Goal: Task Accomplishment & Management: Use online tool/utility

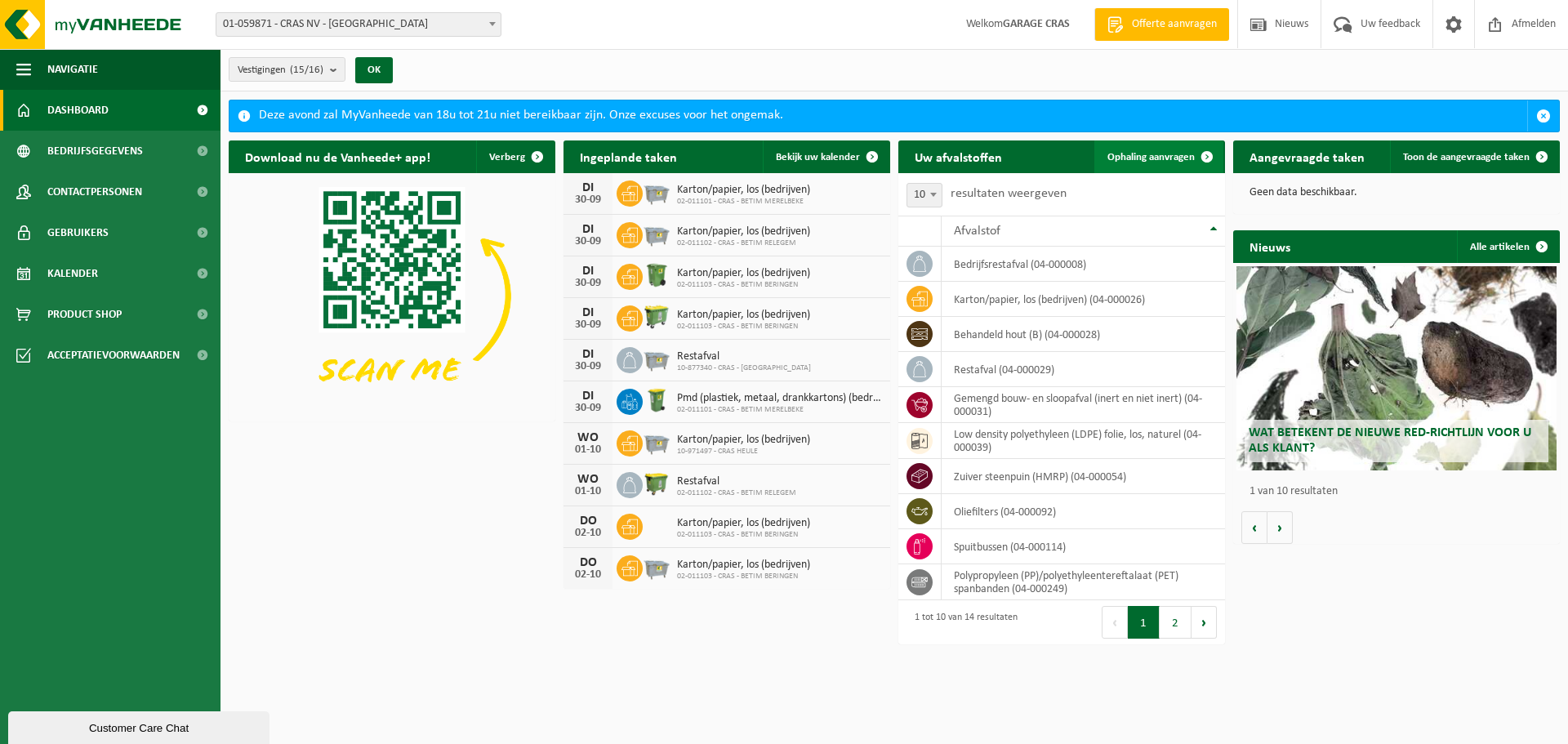
click at [1180, 157] on span "Ophaling aanvragen" at bounding box center [1150, 158] width 88 height 11
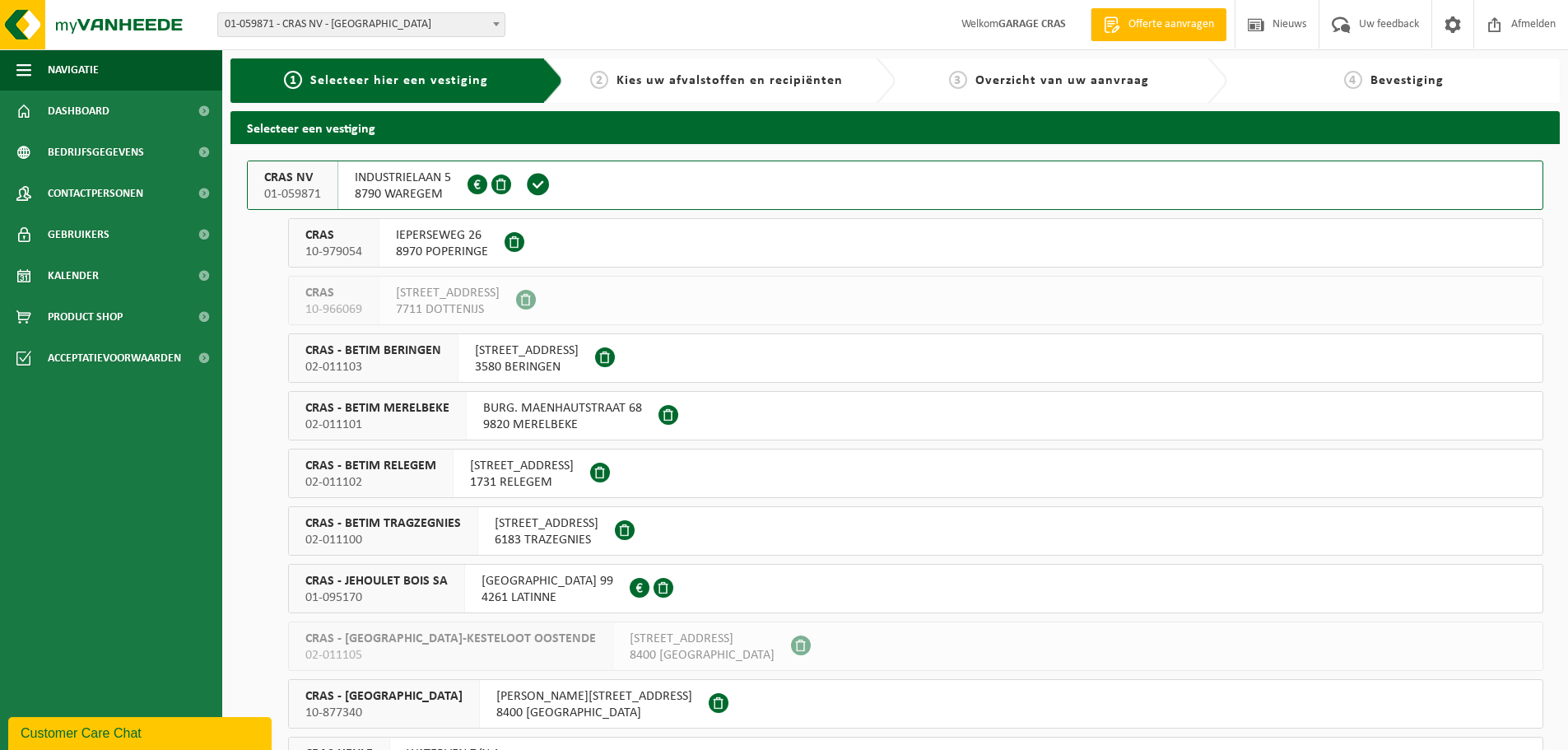
click at [817, 185] on button "CRAS NV 01-059871 INDUSTRIELAAN 5 8790 WAREGEM 0882.268.745" at bounding box center [895, 185] width 1297 height 49
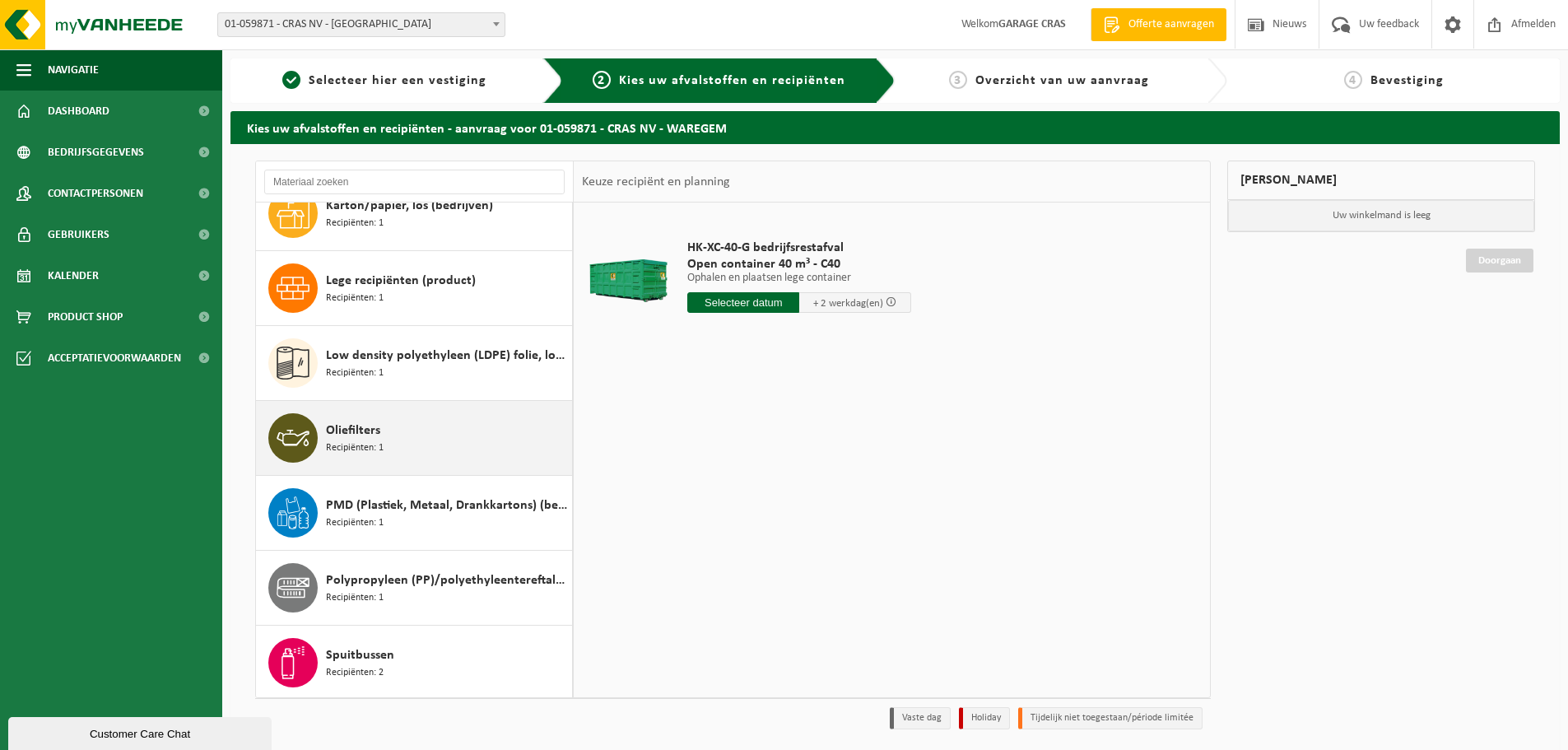
scroll to position [104, 0]
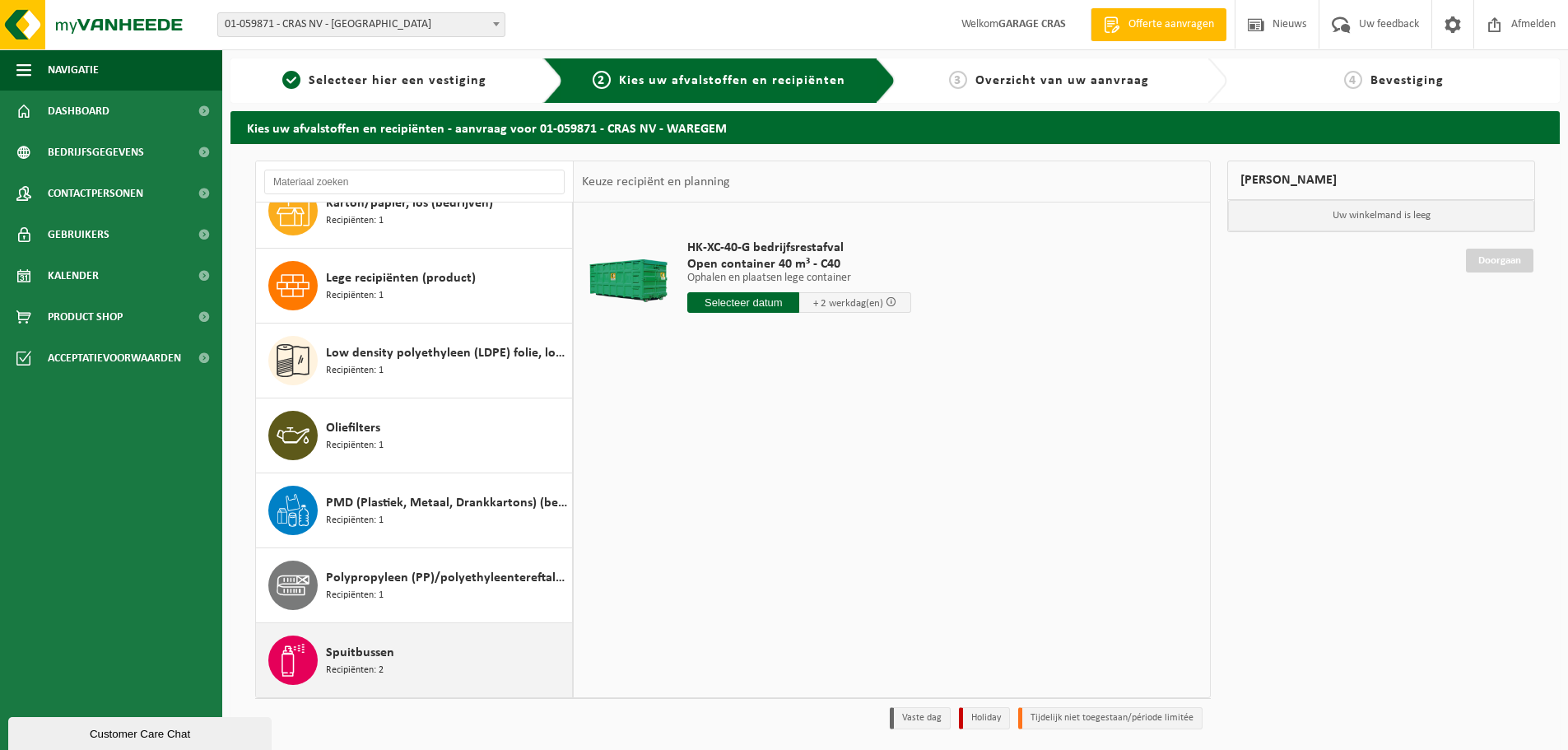
click at [421, 651] on div "Spuitbussen Recipiënten: 2" at bounding box center [447, 660] width 242 height 49
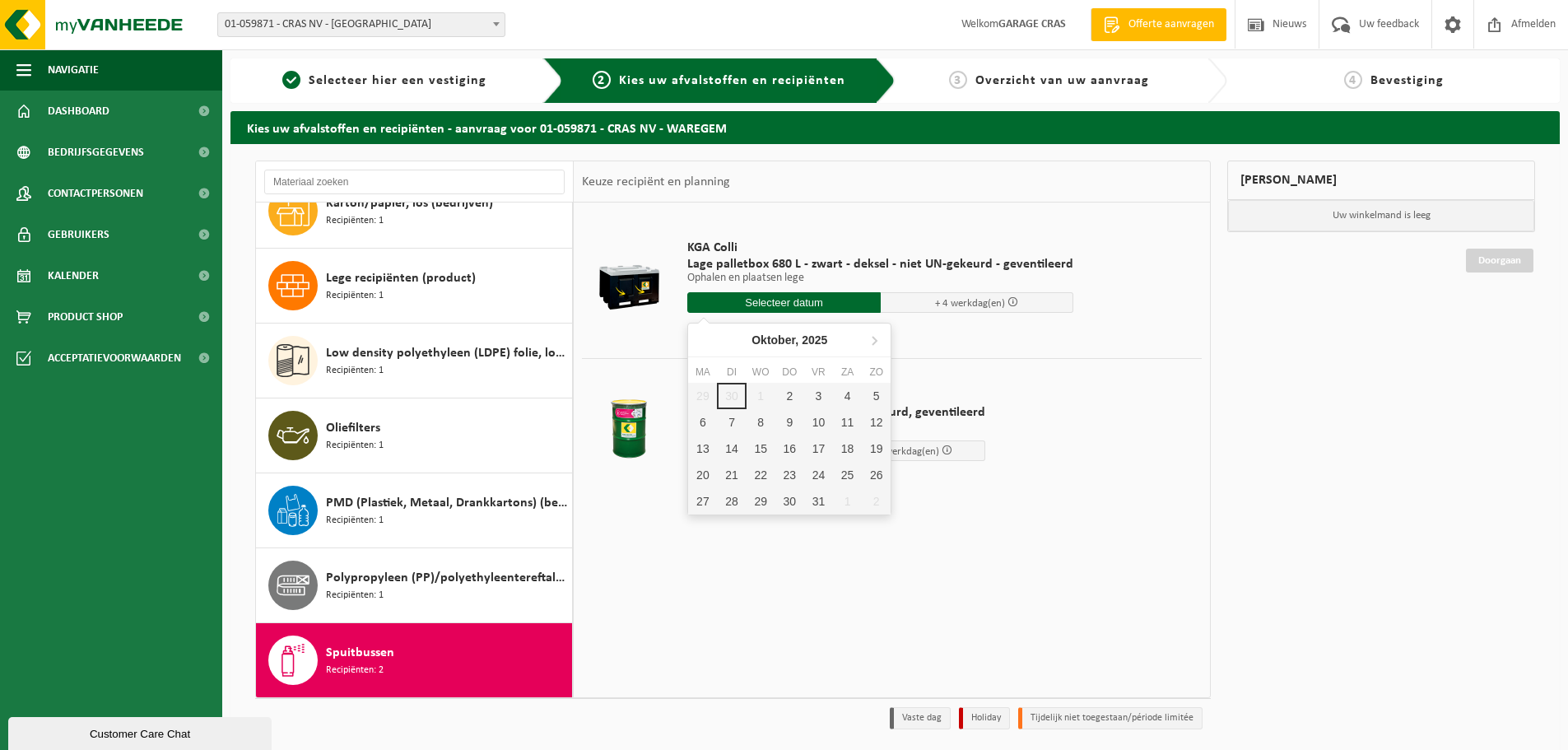
click at [790, 301] on input "text" at bounding box center [784, 302] width 193 height 20
click at [790, 395] on div "2" at bounding box center [789, 396] width 29 height 26
type input "Van 2025-10-02"
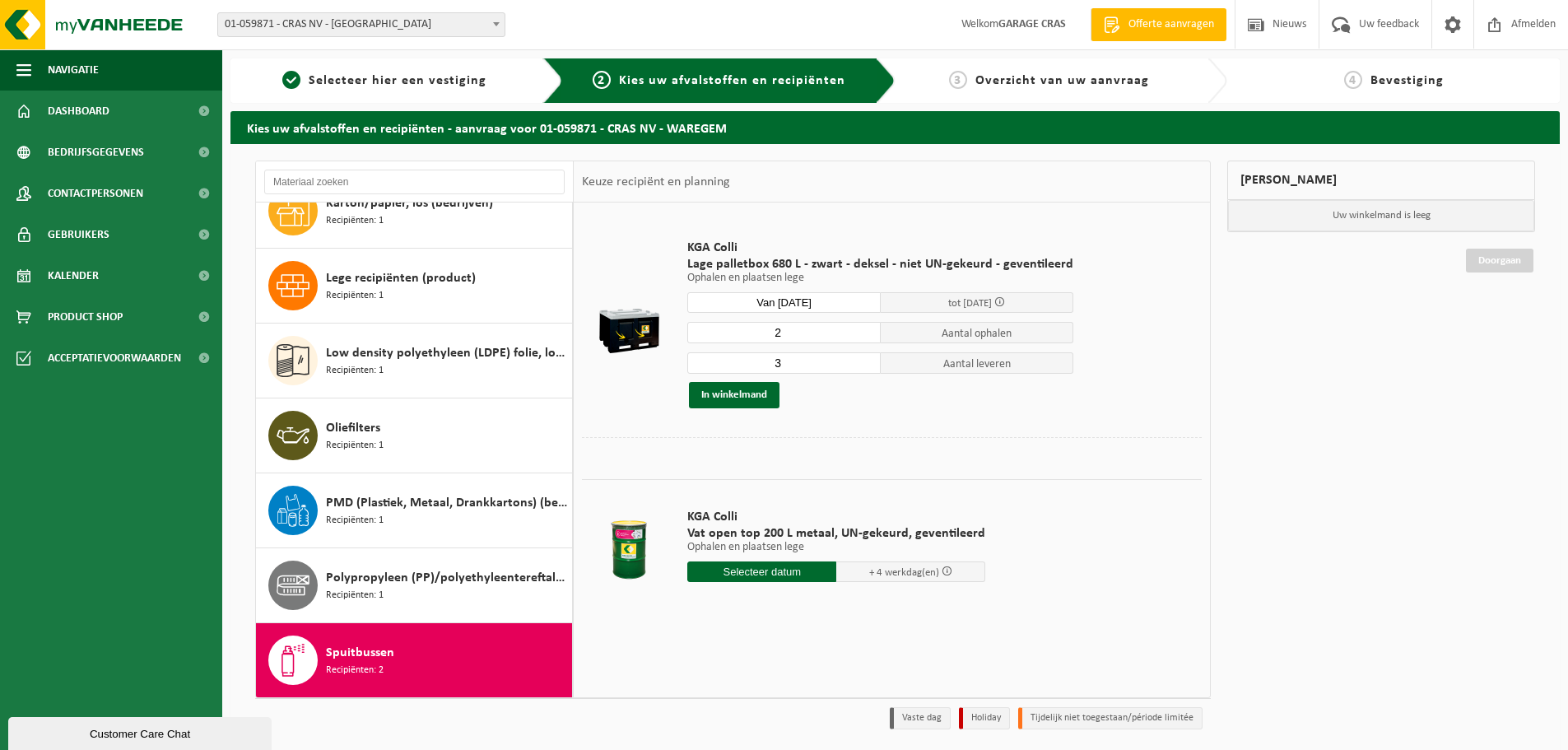
type input "2"
click at [863, 336] on input "2" at bounding box center [784, 332] width 193 height 21
type input "2"
click at [864, 367] on input "2" at bounding box center [784, 362] width 193 height 21
click at [756, 392] on button "In winkelmand" at bounding box center [733, 395] width 90 height 26
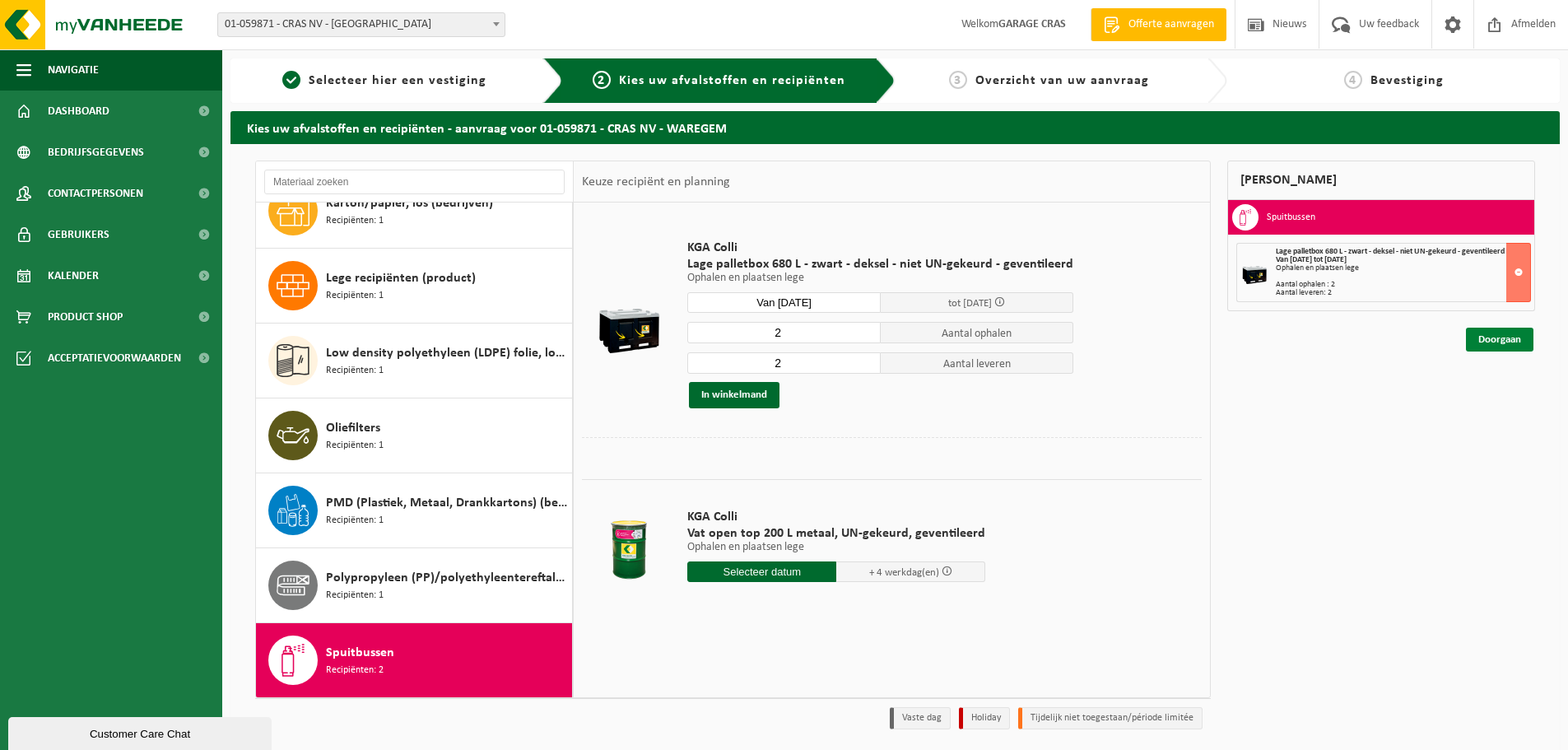
click at [1497, 338] on link "Doorgaan" at bounding box center [1499, 340] width 68 height 24
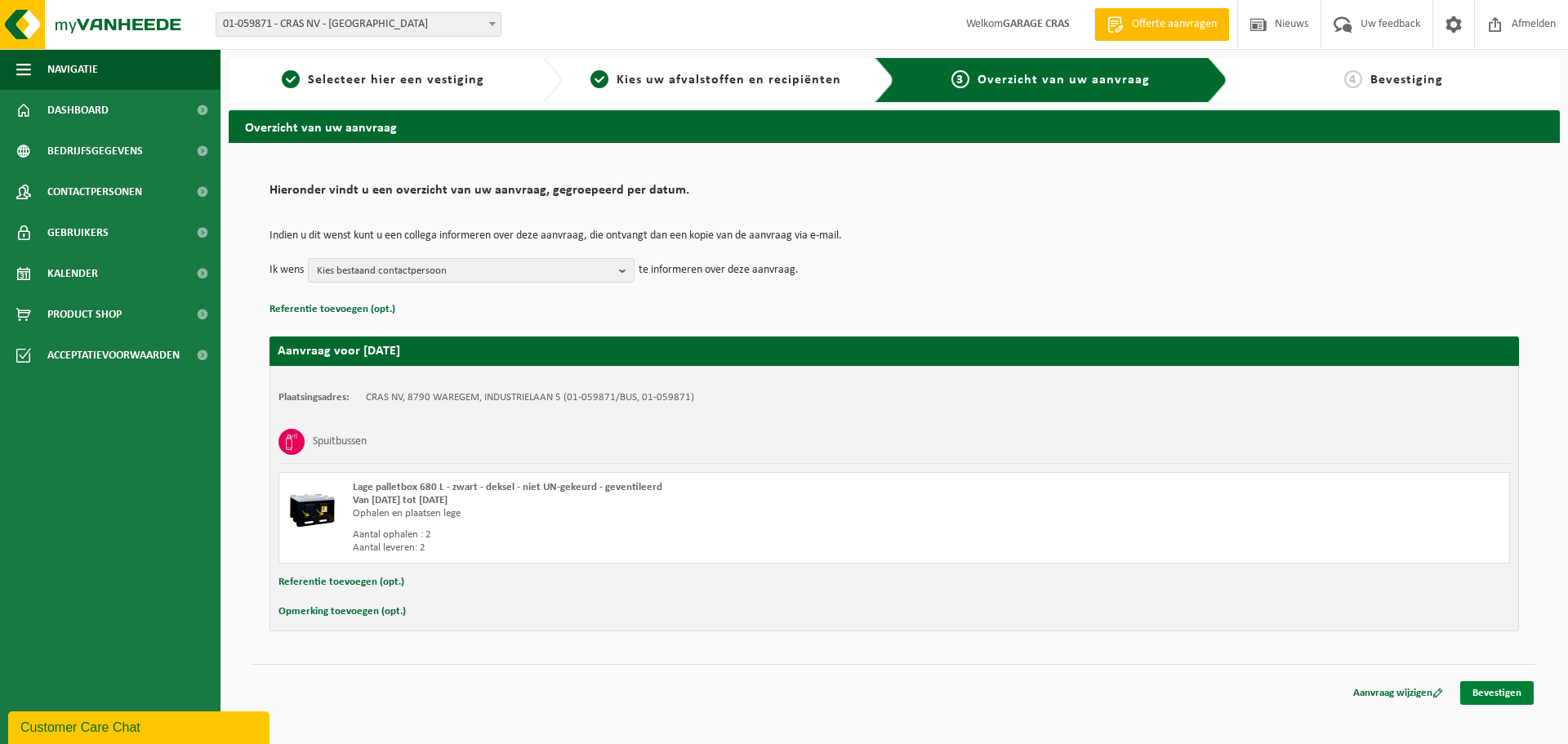
click at [1507, 690] on link "Bevestigen" at bounding box center [1497, 693] width 74 height 24
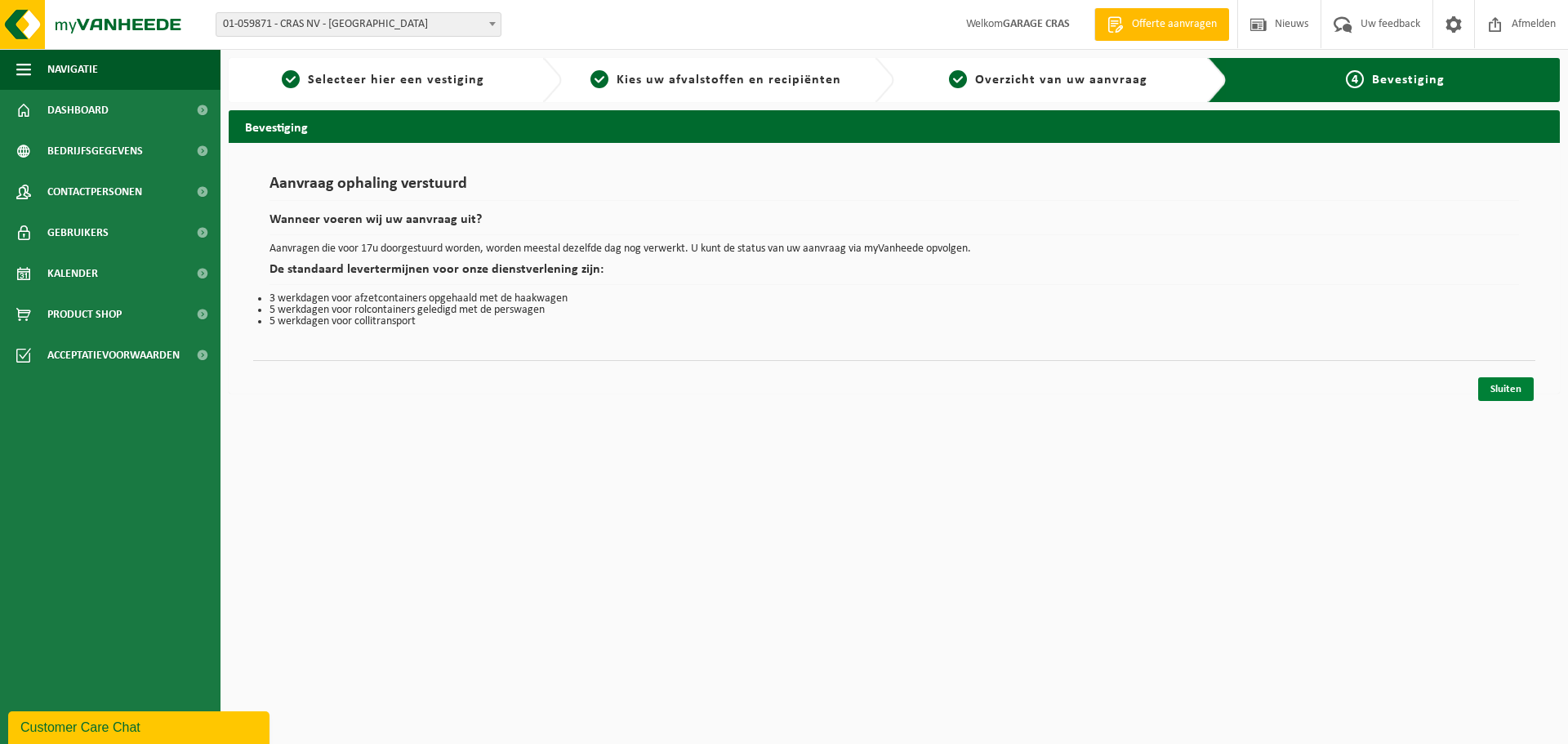
click at [1515, 384] on link "Sluiten" at bounding box center [1505, 389] width 55 height 24
